Goal: Task Accomplishment & Management: Complete application form

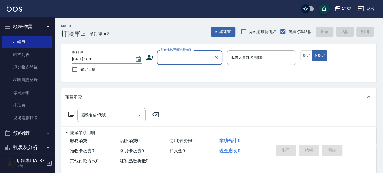
click at [148, 55] on icon at bounding box center [150, 58] width 8 height 8
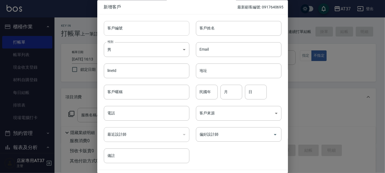
click at [151, 32] on input "客戶編號" at bounding box center [147, 28] width 86 height 15
drag, startPoint x: 143, startPoint y: 29, endPoint x: 95, endPoint y: 34, distance: 47.4
click at [95, 34] on div "新增客戶 最新顧客編號: 0917640695 客戶編號 0906147839 ​ 客戶編號 客戶姓名 客戶姓名 性別 男 [DEMOGRAPHIC_DATA…" at bounding box center [192, 86] width 385 height 173
type input "0906147839"
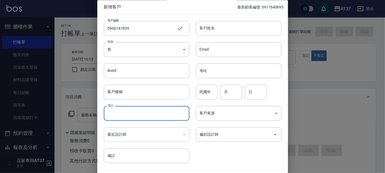
paste input "0906147839"
type input "0906147839"
click at [225, 26] on input "客戶姓名" at bounding box center [239, 28] width 86 height 15
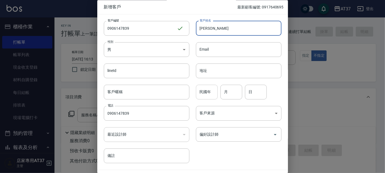
type input "[PERSON_NAME]翼翼"
click at [208, 89] on div "民國年 民國年" at bounding box center [207, 92] width 22 height 15
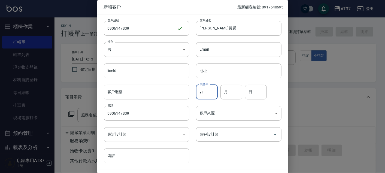
type input "91"
type input "5"
type input "6"
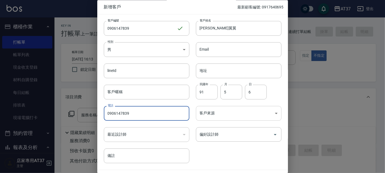
click at [234, 115] on body "AT37 登出 櫃檯作業 打帳單 帳單列表 現金收支登錄 材料自購登錄 每日結帳 排班表 現場電腦打卡 預約管理 預約管理 單日預約紀錄 單週預約紀錄 報表及…" at bounding box center [192, 132] width 385 height 265
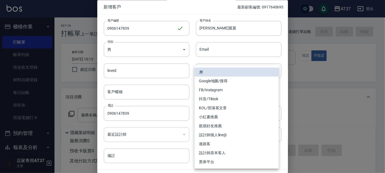
click at [229, 91] on li "FB/Instagram" at bounding box center [237, 90] width 84 height 9
type input "FB/Instagram"
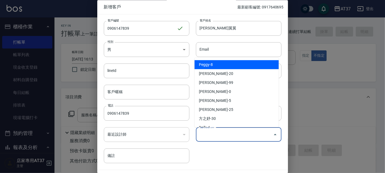
click at [236, 136] on input "偏好設計師" at bounding box center [234, 135] width 73 height 10
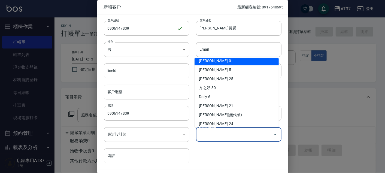
scroll to position [61, 0]
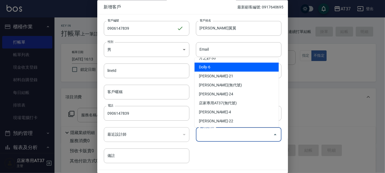
click at [225, 65] on li "Dolly-6" at bounding box center [237, 67] width 84 height 9
type input "Dolly"
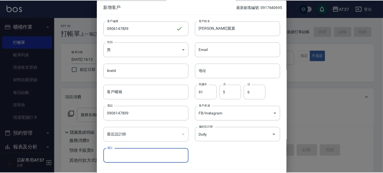
scroll to position [16, 0]
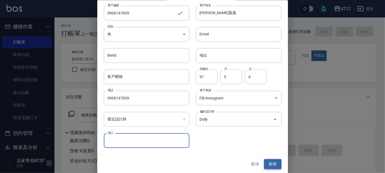
click at [268, 163] on button "新增" at bounding box center [272, 164] width 17 height 10
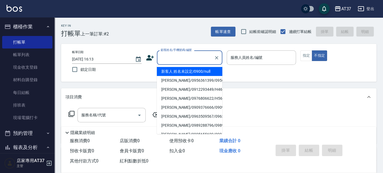
click at [199, 55] on input "顧客姓名/手機號碼/編號" at bounding box center [185, 58] width 52 height 10
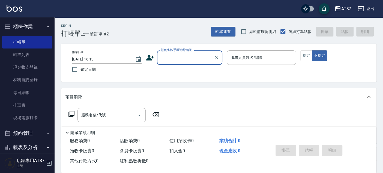
paste input "0906147839"
click at [187, 71] on li "[PERSON_NAME]翼翼/0906147839/0906147839" at bounding box center [189, 74] width 65 height 15
type input "[PERSON_NAME]翼翼/0906147839/0906147839"
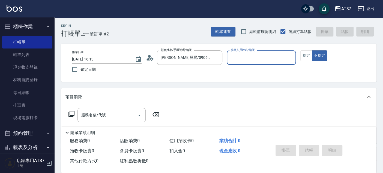
type input "Dolly-6"
click at [307, 54] on button "指定" at bounding box center [306, 55] width 12 height 11
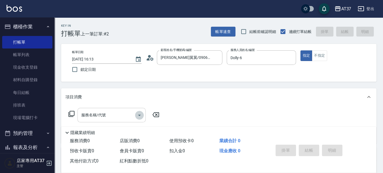
click at [142, 114] on button "Open" at bounding box center [139, 115] width 9 height 9
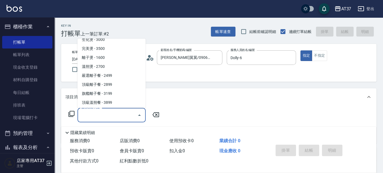
scroll to position [273, 0]
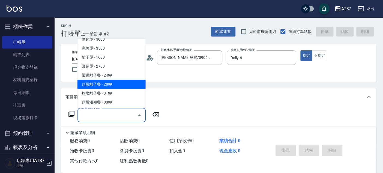
click at [114, 84] on span "頂級離子餐 - 2899" at bounding box center [111, 84] width 68 height 9
type input "頂級離子餐(309)"
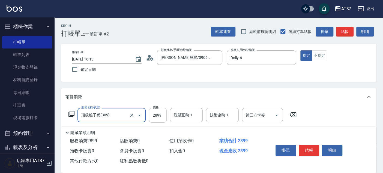
click at [160, 116] on input "2899" at bounding box center [158, 115] width 18 height 15
type input "3000"
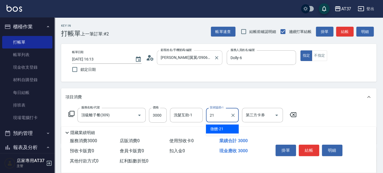
type input "微醺-21"
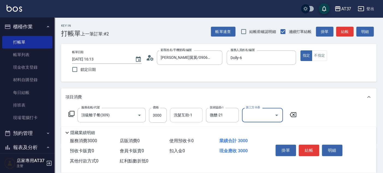
click at [182, 113] on div "洗髮互助-1 洗髮互助-1" at bounding box center [186, 115] width 33 height 14
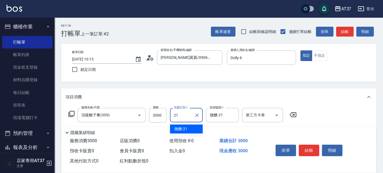
type input "微醺-21"
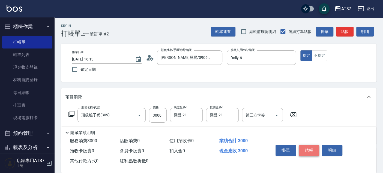
click at [308, 150] on button "結帳" at bounding box center [309, 150] width 20 height 11
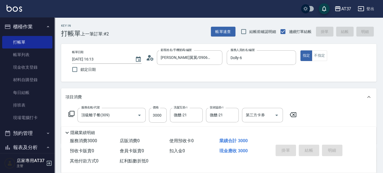
type input "[DATE] 17:15"
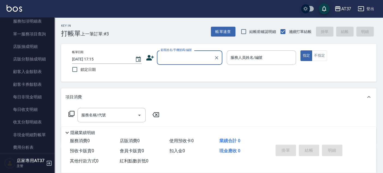
scroll to position [471, 0]
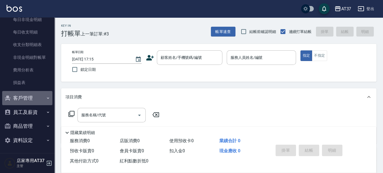
click at [32, 97] on button "客戶管理" at bounding box center [27, 98] width 50 height 14
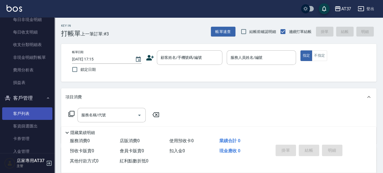
click at [34, 112] on link "客戶列表" at bounding box center [27, 113] width 50 height 13
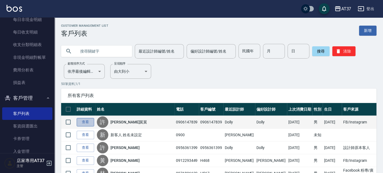
click at [80, 123] on link "查看" at bounding box center [85, 122] width 17 height 8
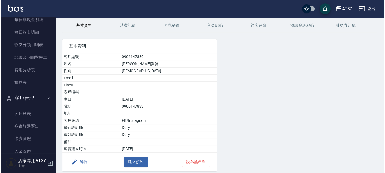
scroll to position [40, 0]
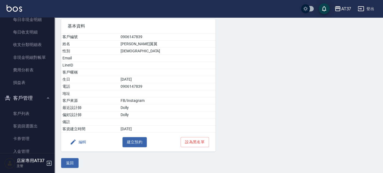
click at [77, 142] on button "編輯" at bounding box center [78, 142] width 21 height 10
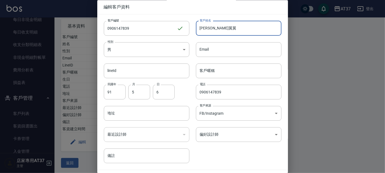
click at [229, 30] on input "[PERSON_NAME]翼翼" at bounding box center [239, 28] width 86 height 15
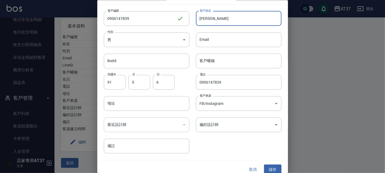
scroll to position [16, 0]
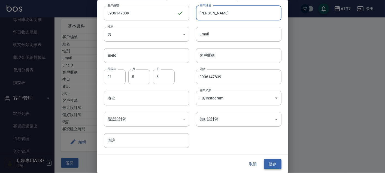
type input "[PERSON_NAME]"
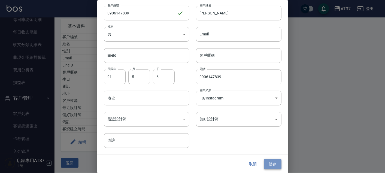
click at [272, 165] on button "儲存" at bounding box center [272, 164] width 17 height 10
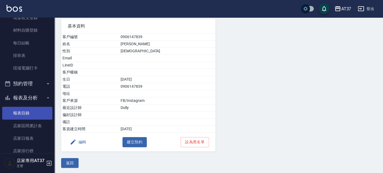
scroll to position [17, 0]
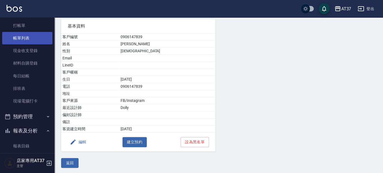
click at [29, 35] on link "帳單列表" at bounding box center [27, 38] width 50 height 13
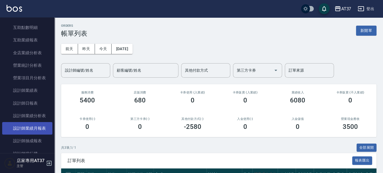
scroll to position [229, 0]
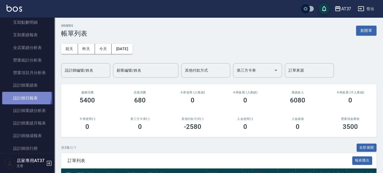
click at [21, 96] on link "設計師日報表" at bounding box center [27, 98] width 50 height 13
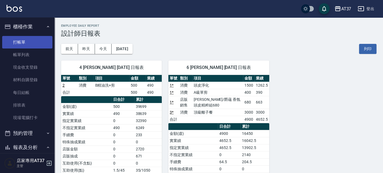
click at [19, 43] on link "打帳單" at bounding box center [27, 42] width 50 height 13
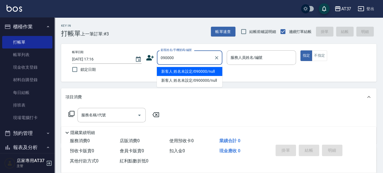
type input "新客人 姓名未設定/090000/null"
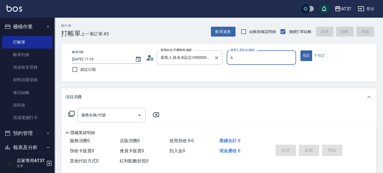
type input "Dolly-6"
type button "true"
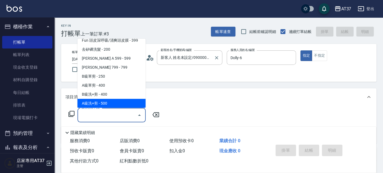
scroll to position [128, 0]
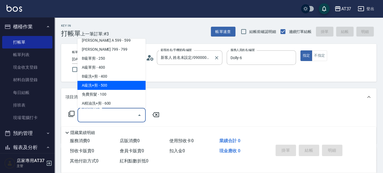
type input "A級洗+剪(204)"
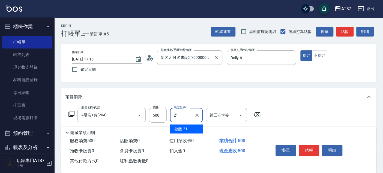
type input "微醺-21"
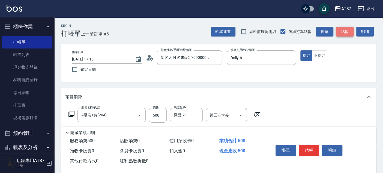
click at [346, 32] on button "結帳" at bounding box center [344, 32] width 17 height 10
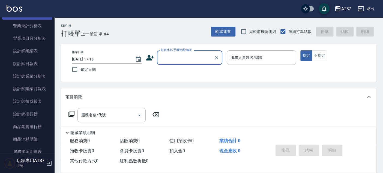
scroll to position [273, 0]
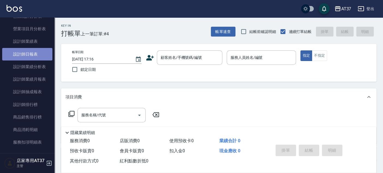
click at [29, 56] on link "設計師日報表" at bounding box center [27, 54] width 50 height 13
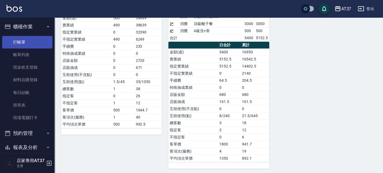
click at [27, 41] on link "打帳單" at bounding box center [27, 42] width 50 height 13
